Goal: Book appointment/travel/reservation

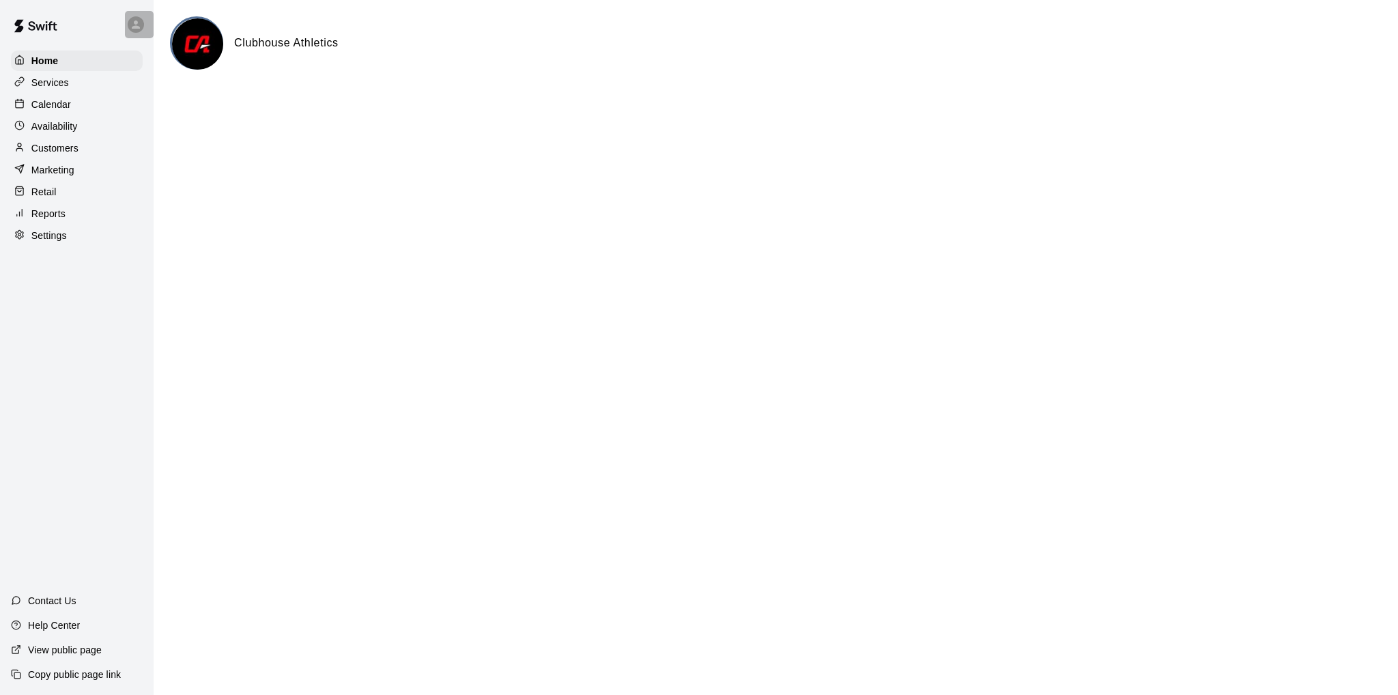
click at [137, 27] on icon at bounding box center [136, 24] width 8 height 8
click at [172, 102] on p "Sign out" at bounding box center [173, 105] width 36 height 14
click at [52, 111] on p "Calendar" at bounding box center [51, 105] width 40 height 14
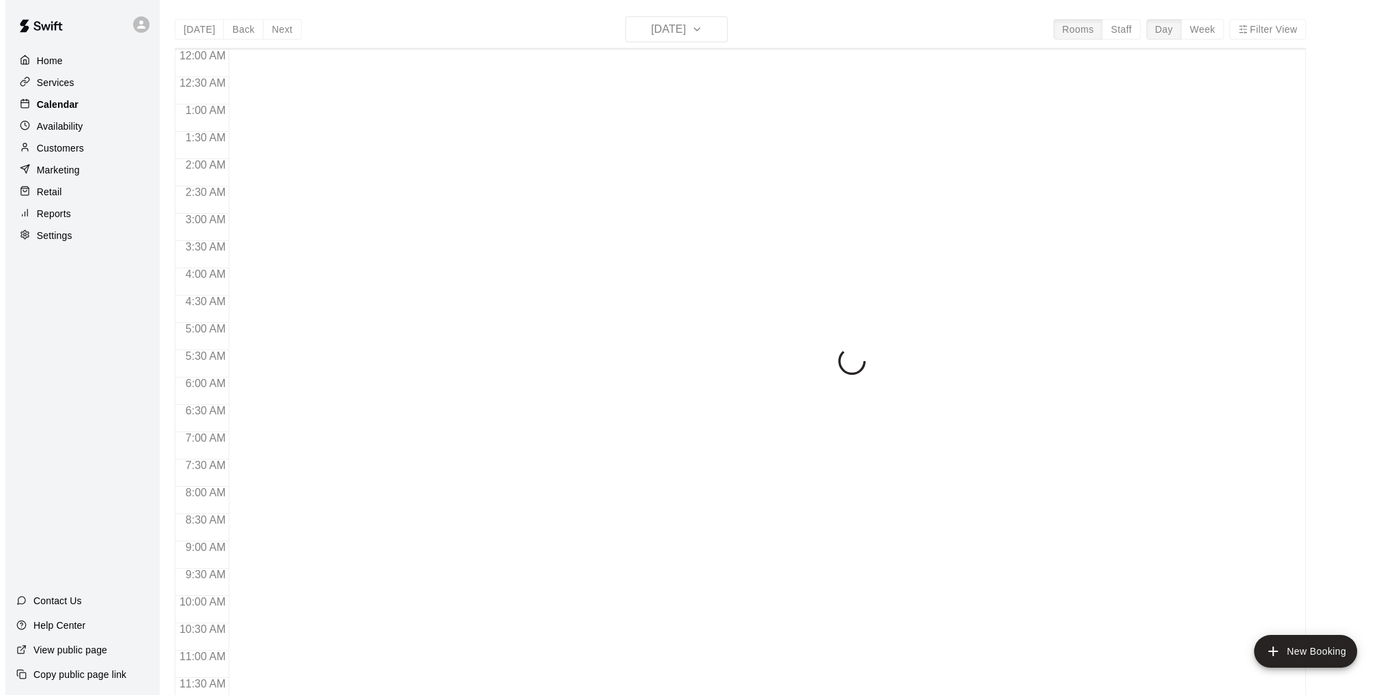
scroll to position [588, 0]
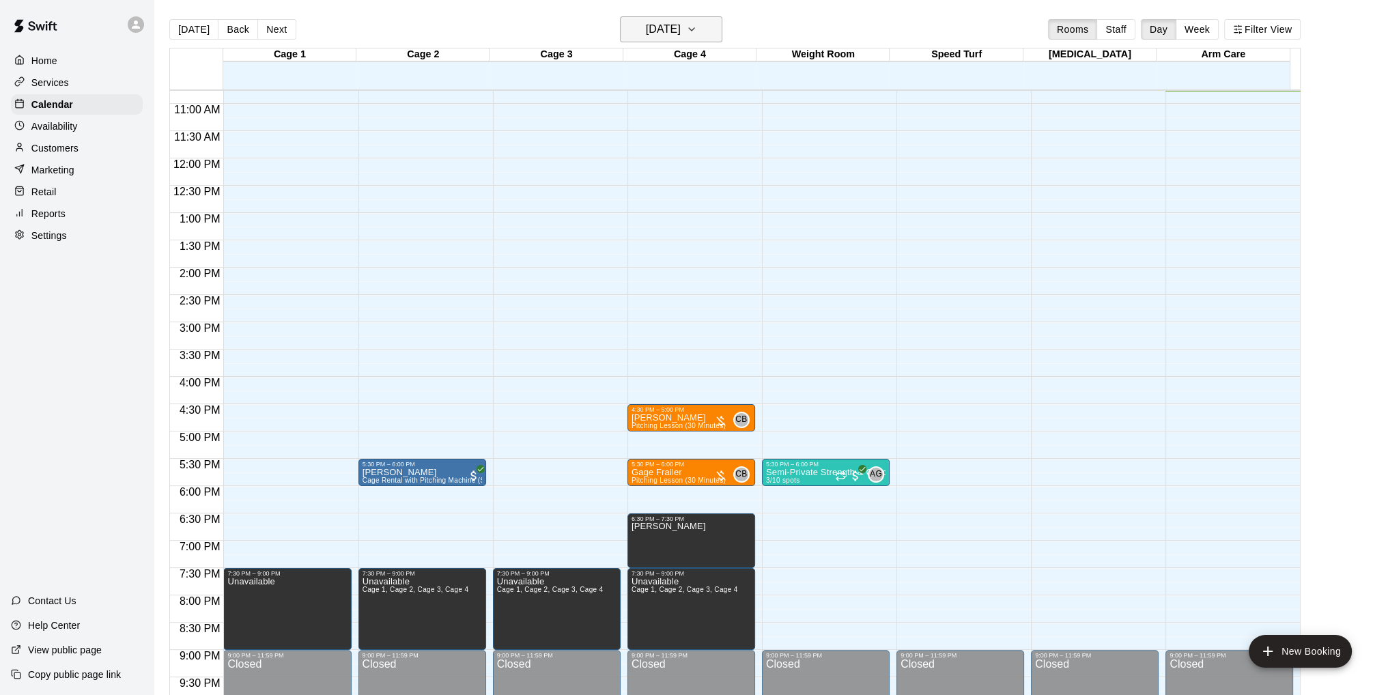
click at [694, 30] on icon "button" at bounding box center [691, 29] width 5 height 3
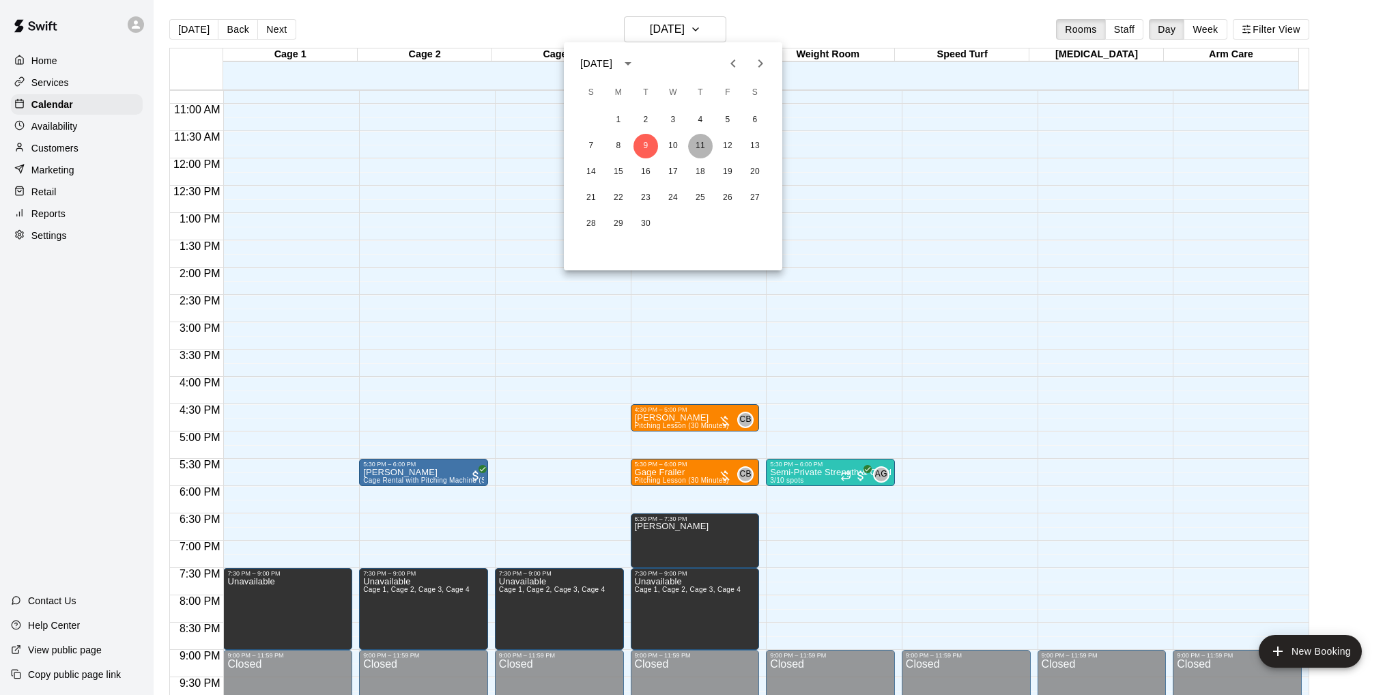
click at [696, 143] on button "11" at bounding box center [700, 146] width 25 height 25
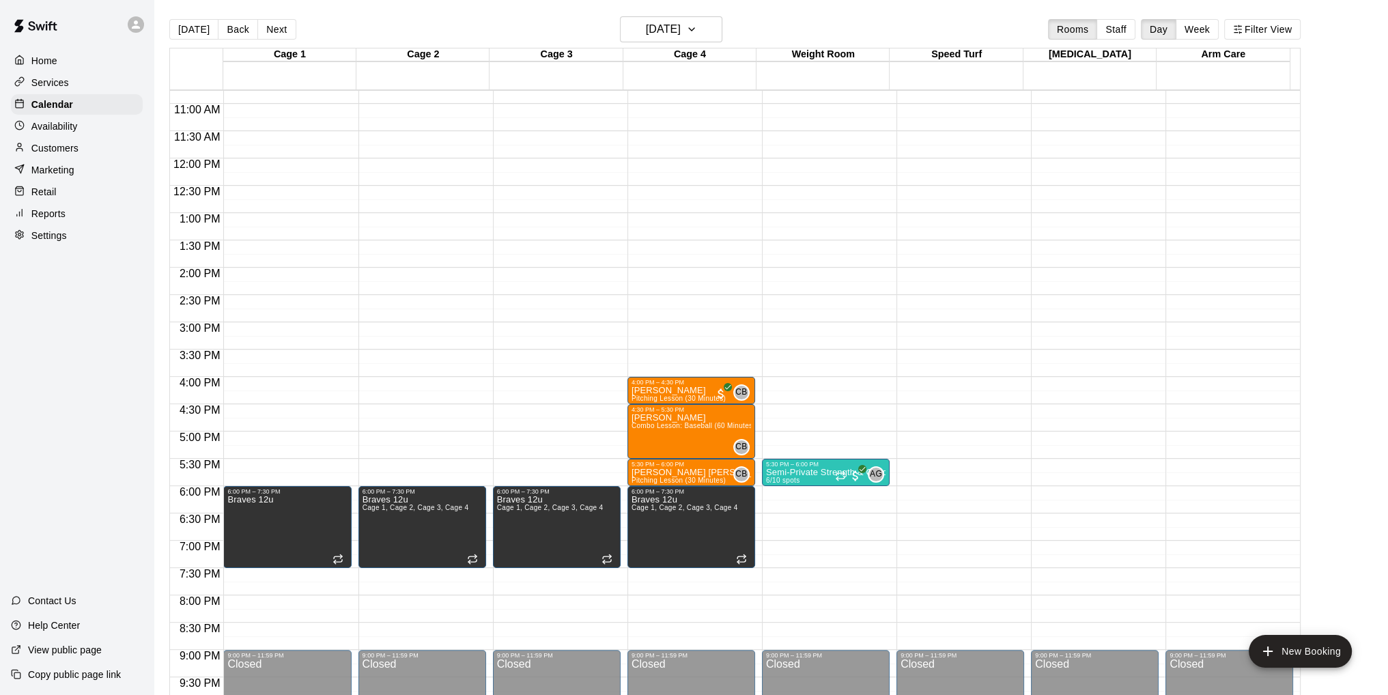
click at [270, 575] on div "12:00 AM – 10:00 AM Closed 6:00 PM – 7:30 PM Braves 12u 9:00 PM – 11:59 PM Clos…" at bounding box center [287, 158] width 128 height 1311
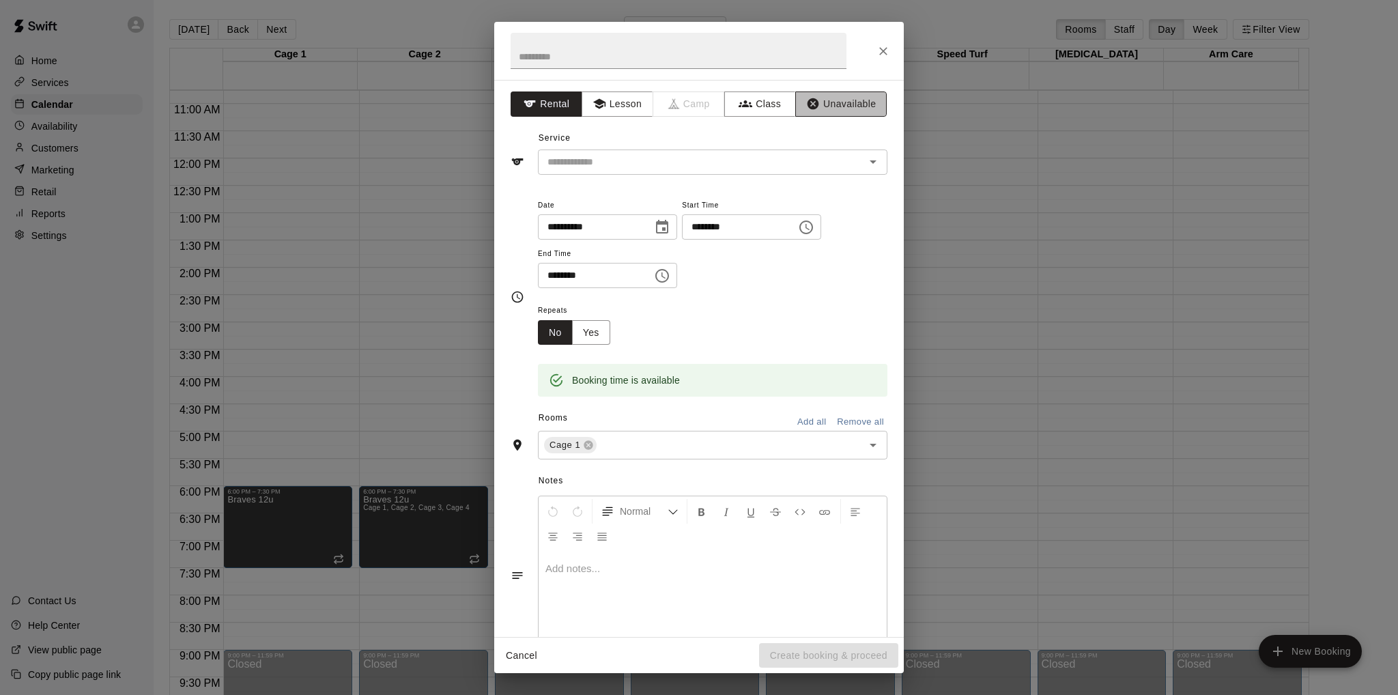
click at [822, 107] on button "Unavailable" at bounding box center [840, 103] width 91 height 25
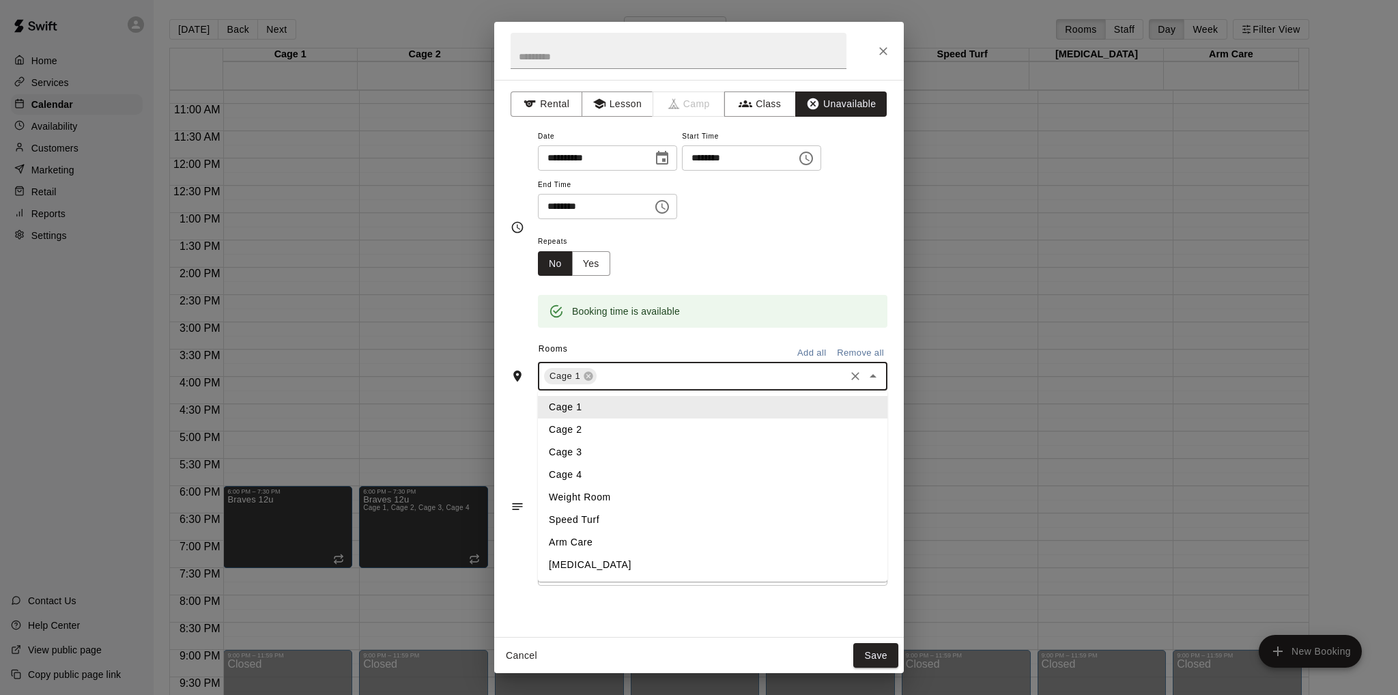
click at [729, 377] on input "text" at bounding box center [721, 376] width 244 height 17
click at [605, 429] on li "Cage 2" at bounding box center [712, 429] width 349 height 23
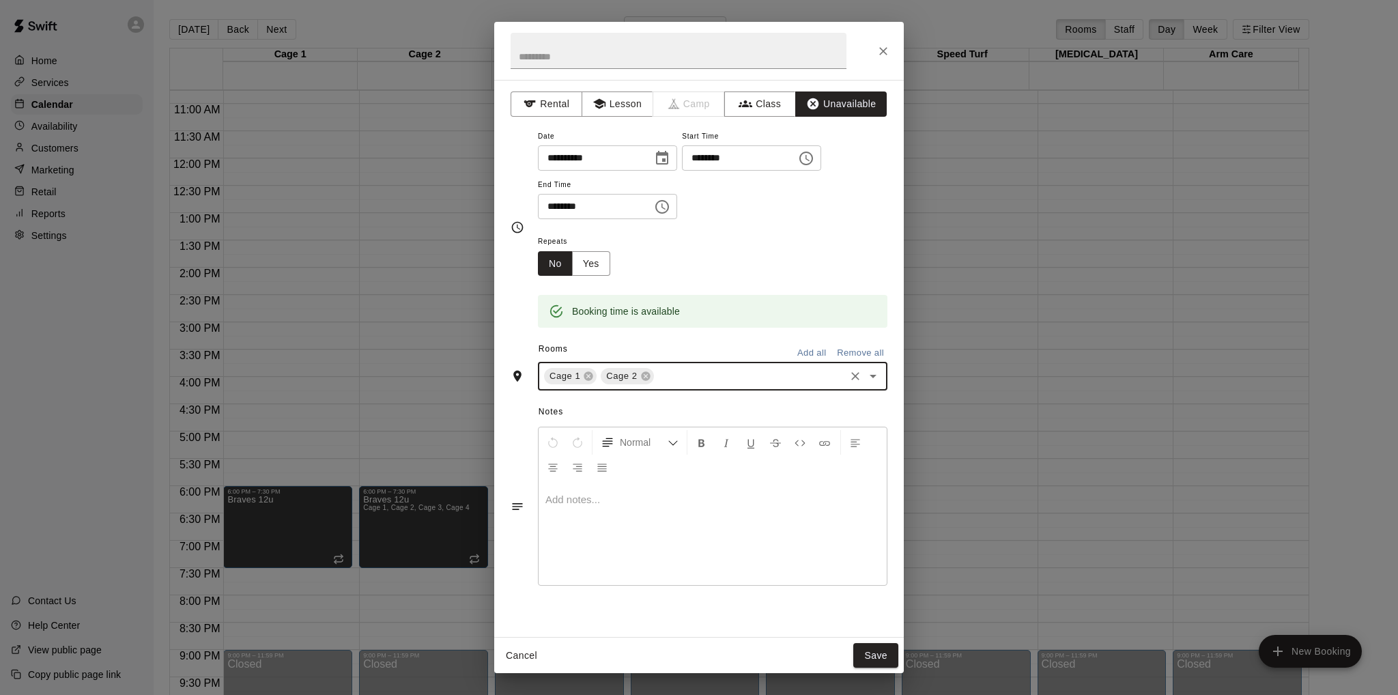
click at [683, 380] on input "text" at bounding box center [749, 376] width 187 height 17
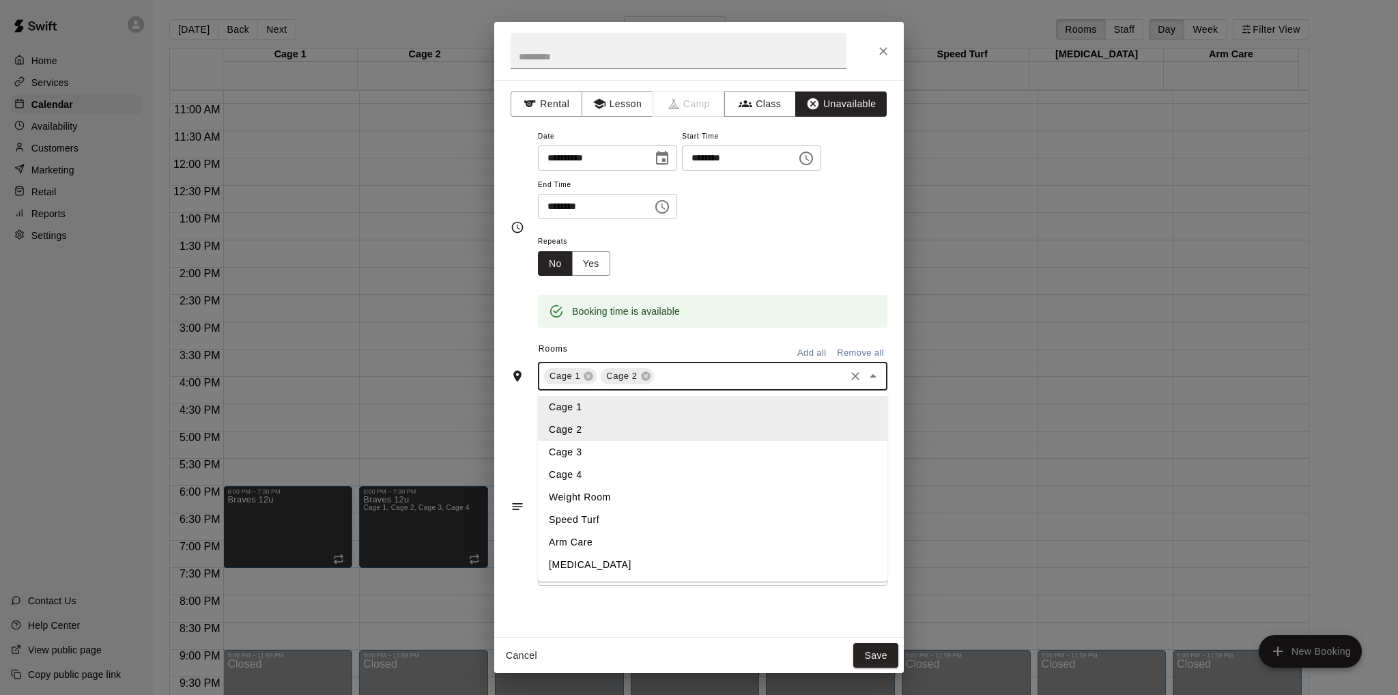
click at [612, 453] on li "Cage 3" at bounding box center [712, 452] width 349 height 23
click at [735, 378] on input "text" at bounding box center [778, 376] width 130 height 17
click at [624, 470] on li "Cage 4" at bounding box center [712, 474] width 349 height 23
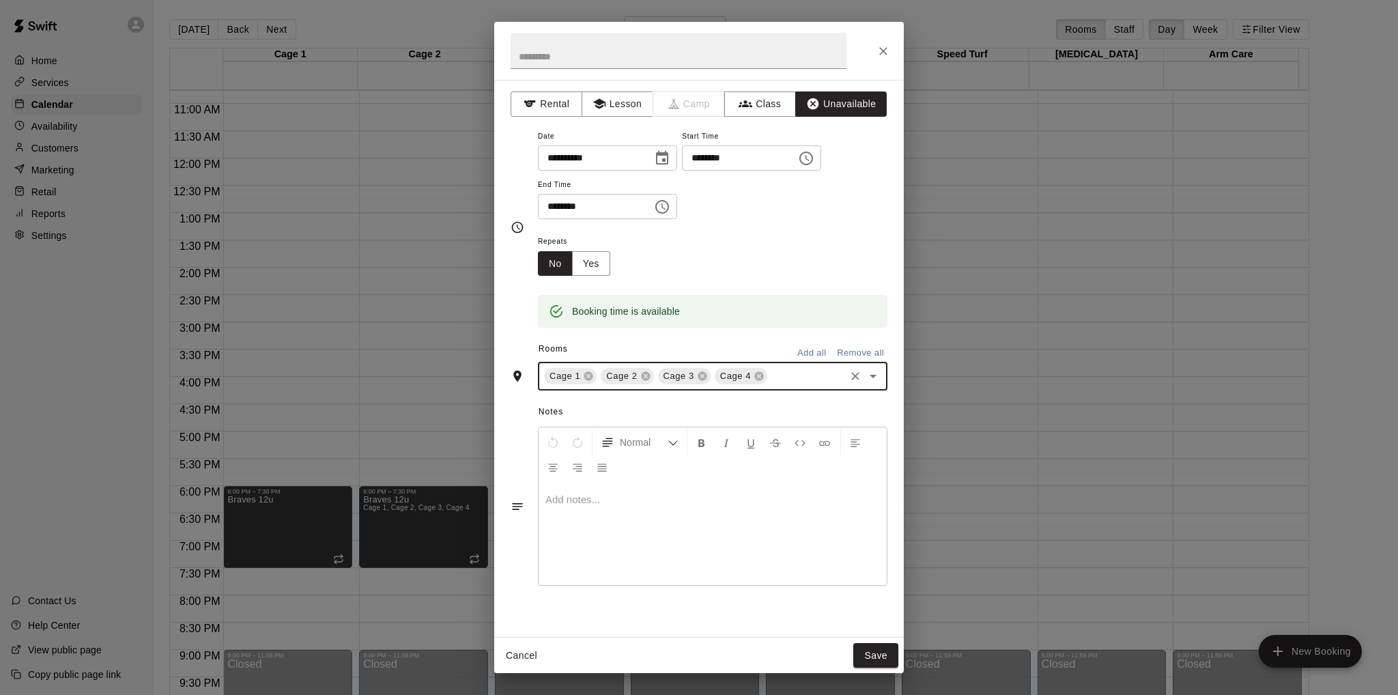
click at [670, 205] on icon "Choose time, selected time is 8:00 PM" at bounding box center [662, 207] width 16 height 16
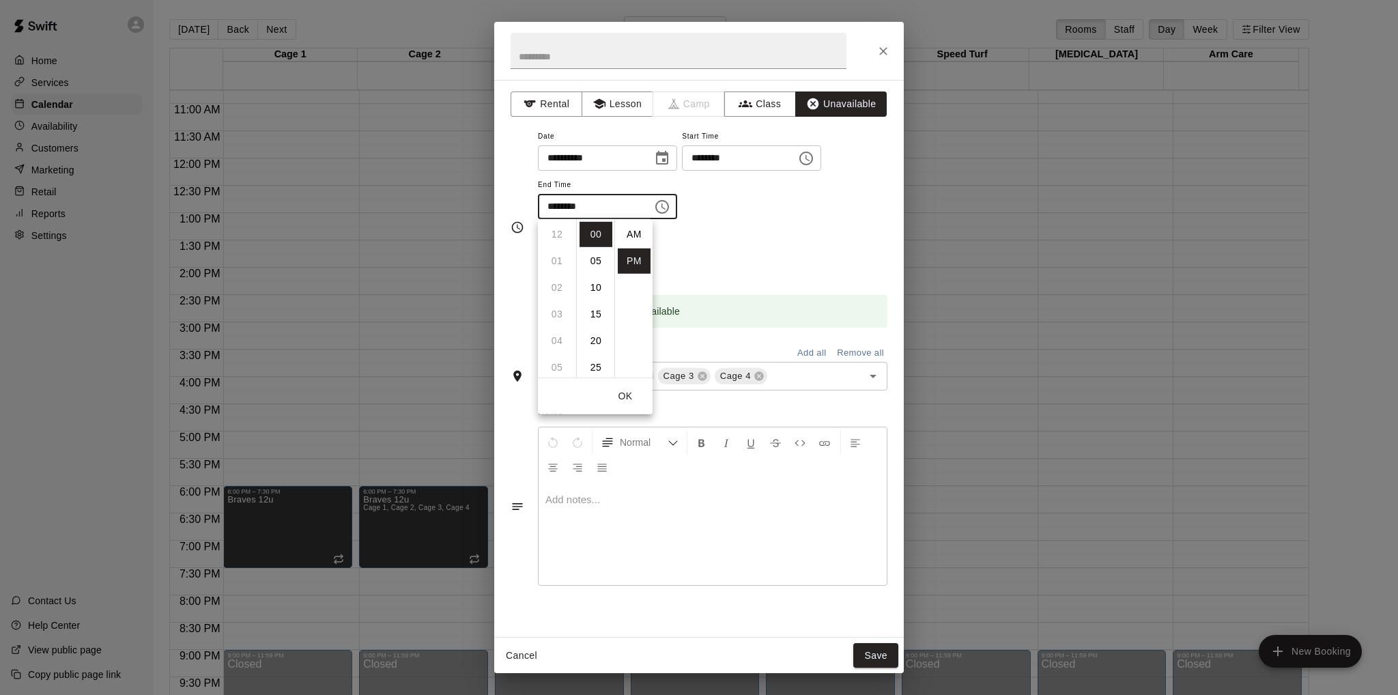
scroll to position [25, 0]
click at [554, 259] on li "09" at bounding box center [557, 260] width 33 height 25
type input "********"
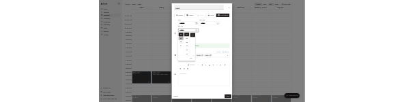
scroll to position [240, 0]
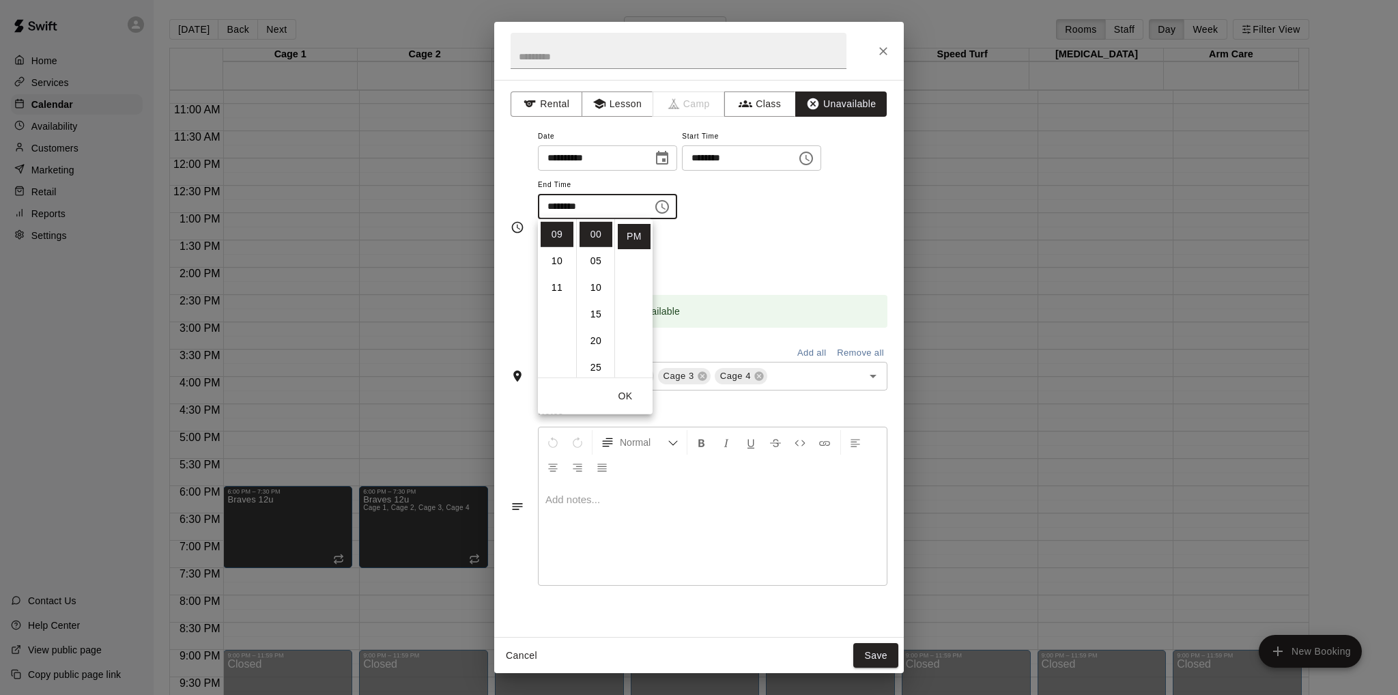
click at [704, 255] on div "Repeats No Yes" at bounding box center [712, 254] width 349 height 43
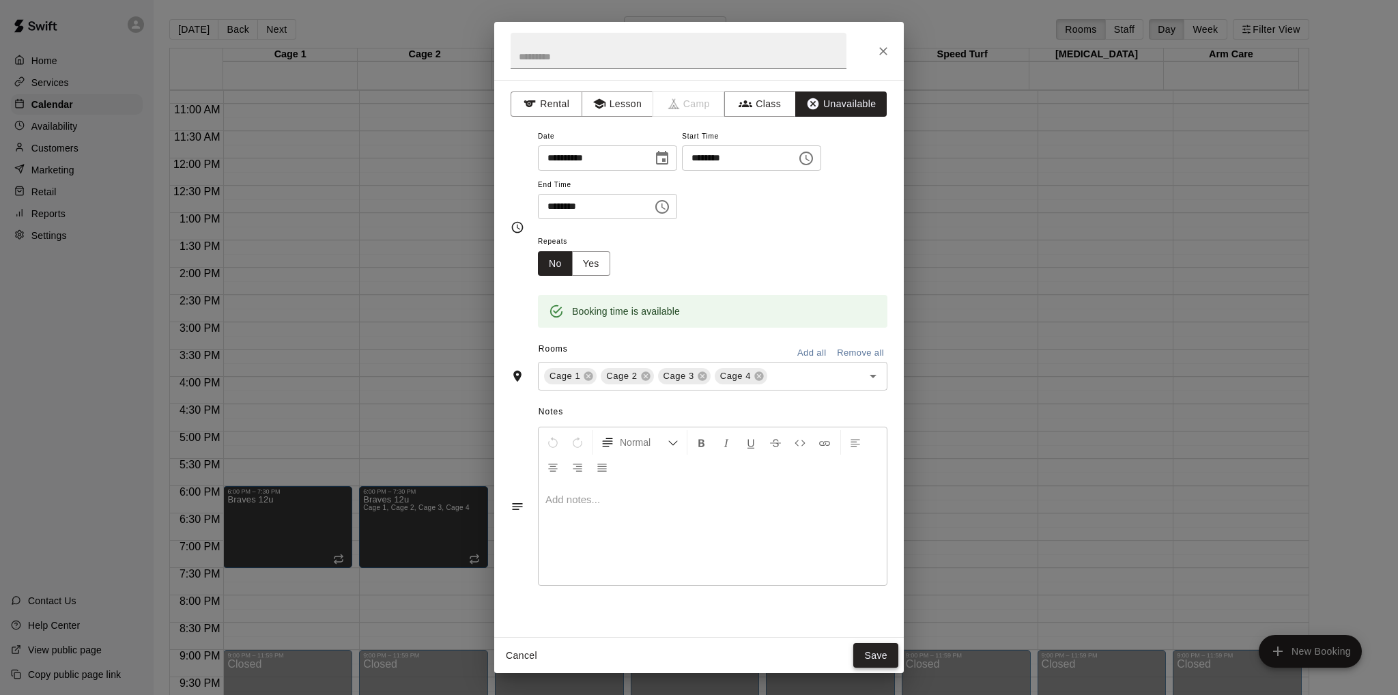
click at [863, 657] on button "Save" at bounding box center [875, 655] width 45 height 25
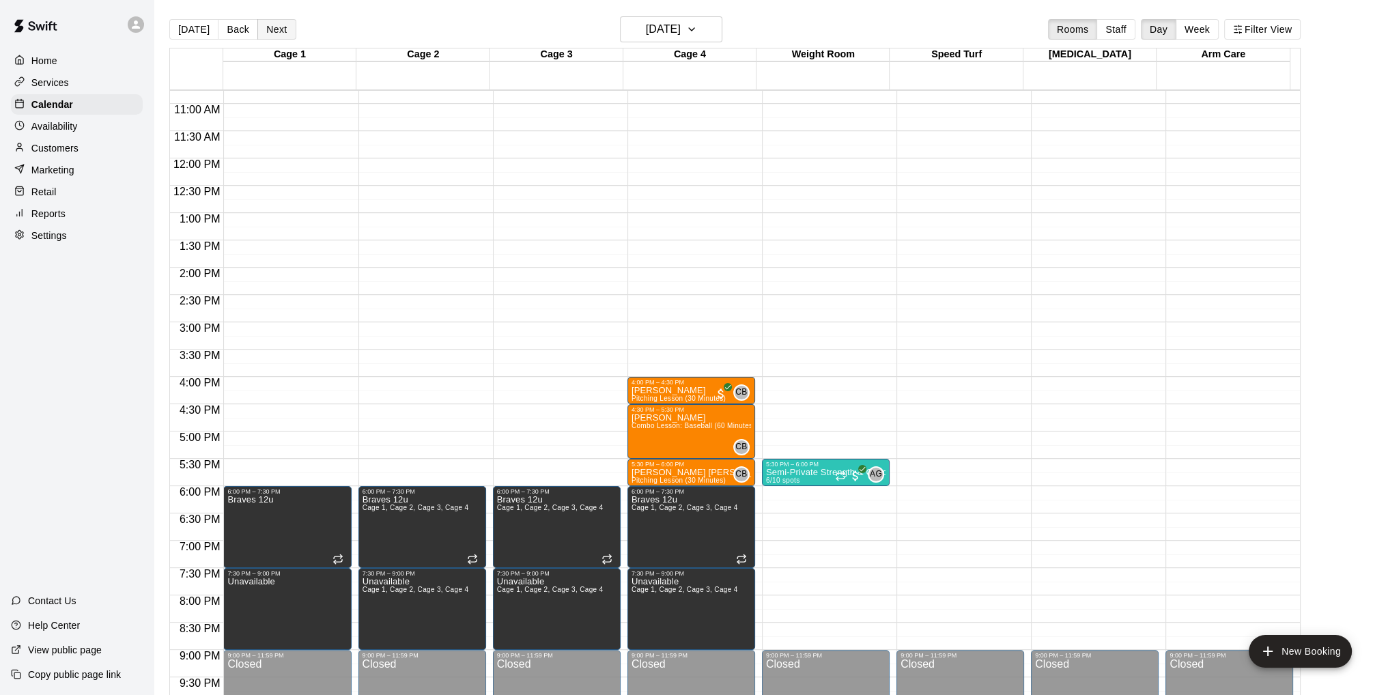
click at [270, 25] on button "Next" at bounding box center [276, 29] width 38 height 20
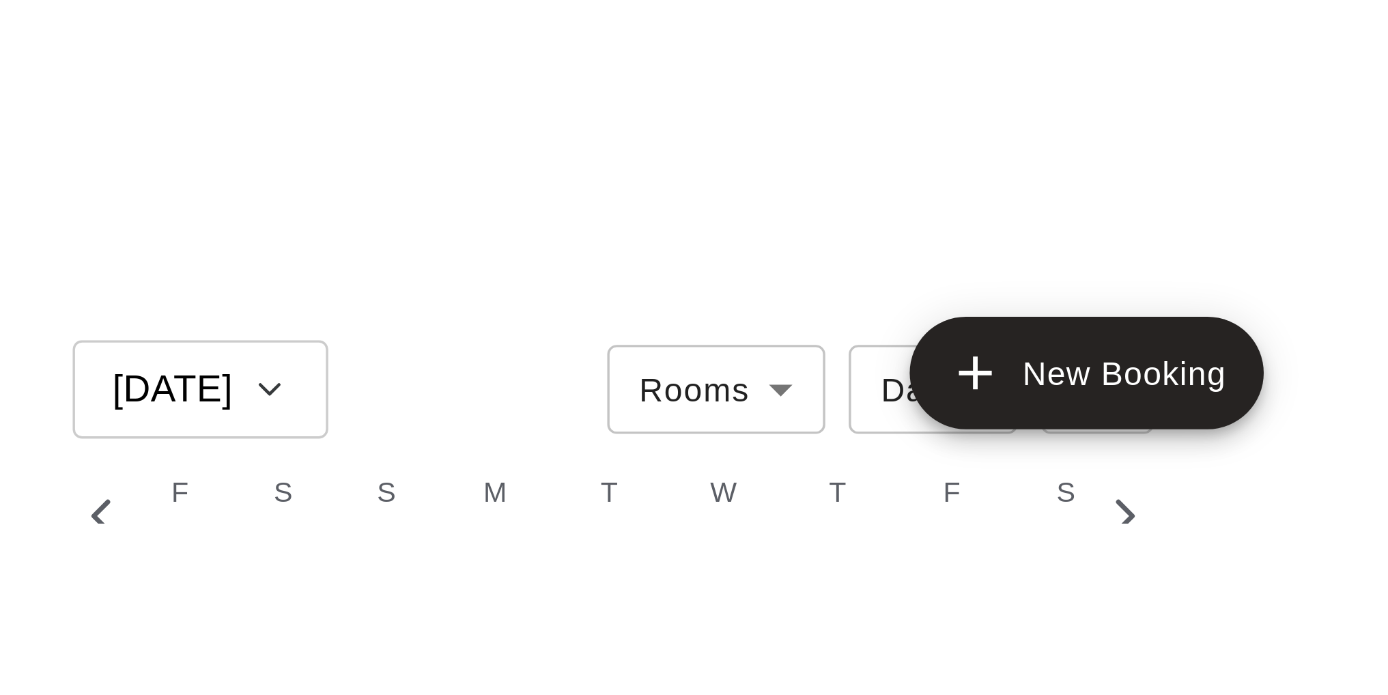
scroll to position [0, 5934]
